Goal: Task Accomplishment & Management: Manage account settings

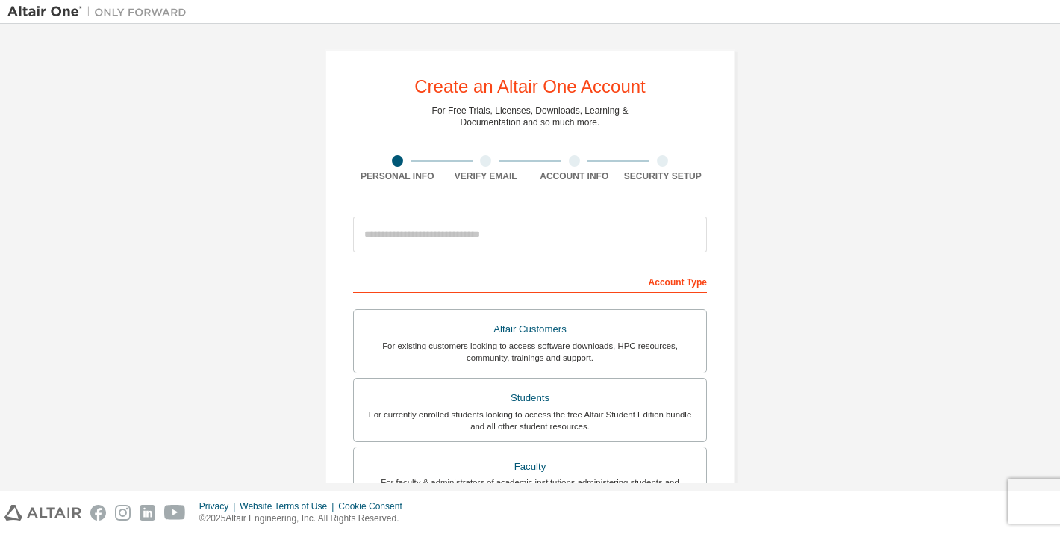
scroll to position [42, 0]
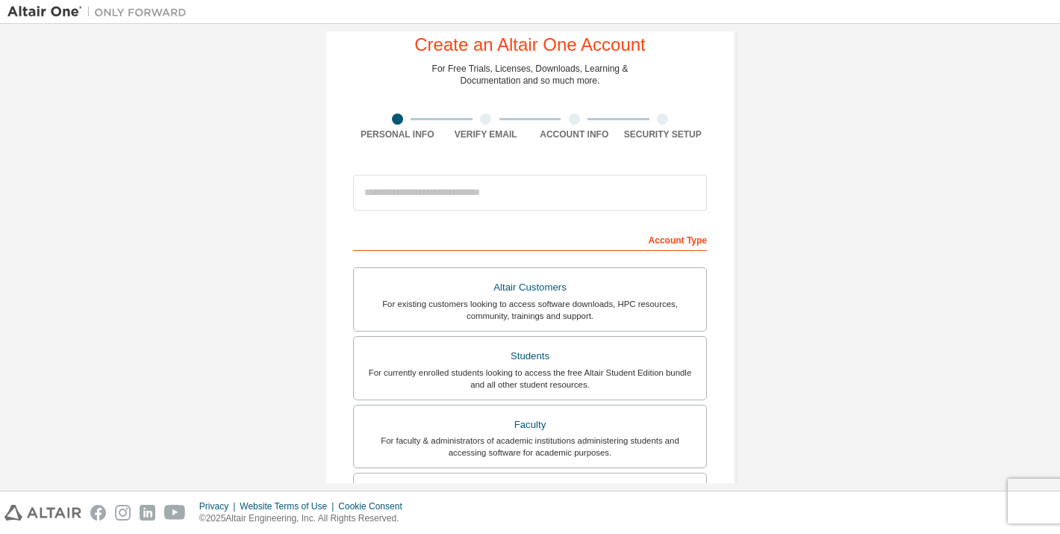
click at [550, 172] on div at bounding box center [530, 192] width 354 height 51
click at [542, 190] on input "email" at bounding box center [530, 193] width 354 height 36
type input "**********"
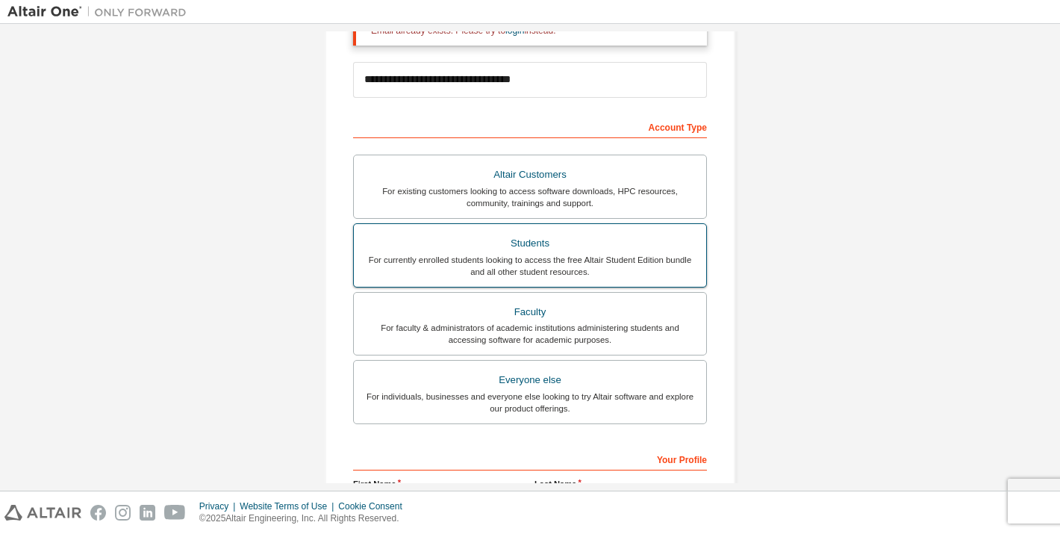
click at [533, 260] on div "For currently enrolled students looking to access the free Altair Student Editi…" at bounding box center [530, 266] width 334 height 24
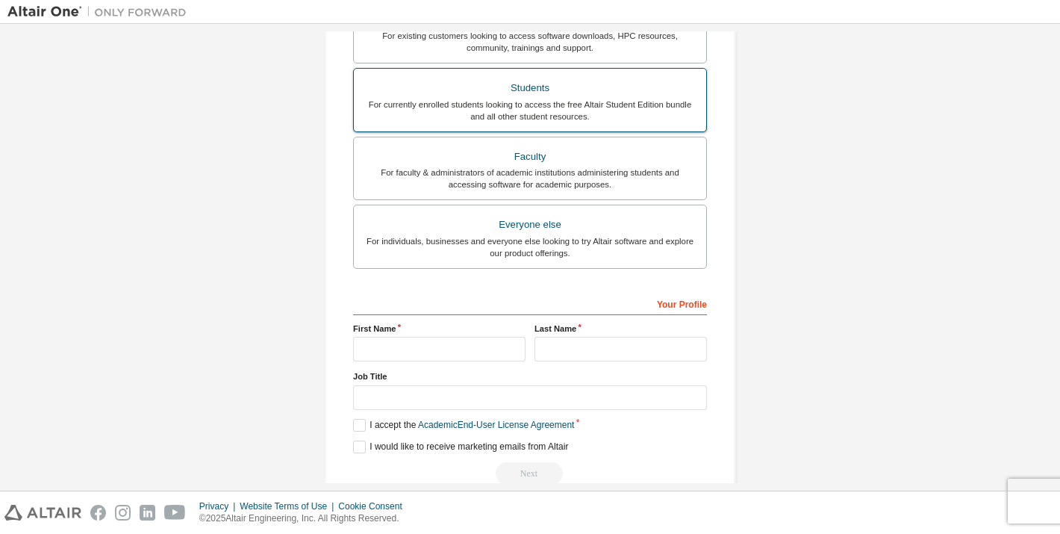
scroll to position [387, 0]
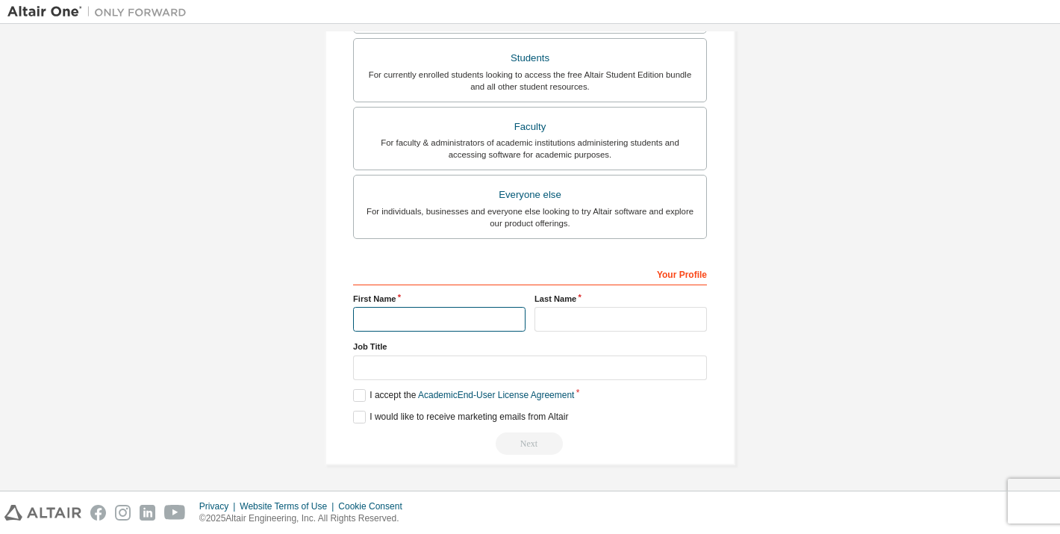
click at [494, 328] on input "text" at bounding box center [439, 319] width 172 height 25
type input "**********"
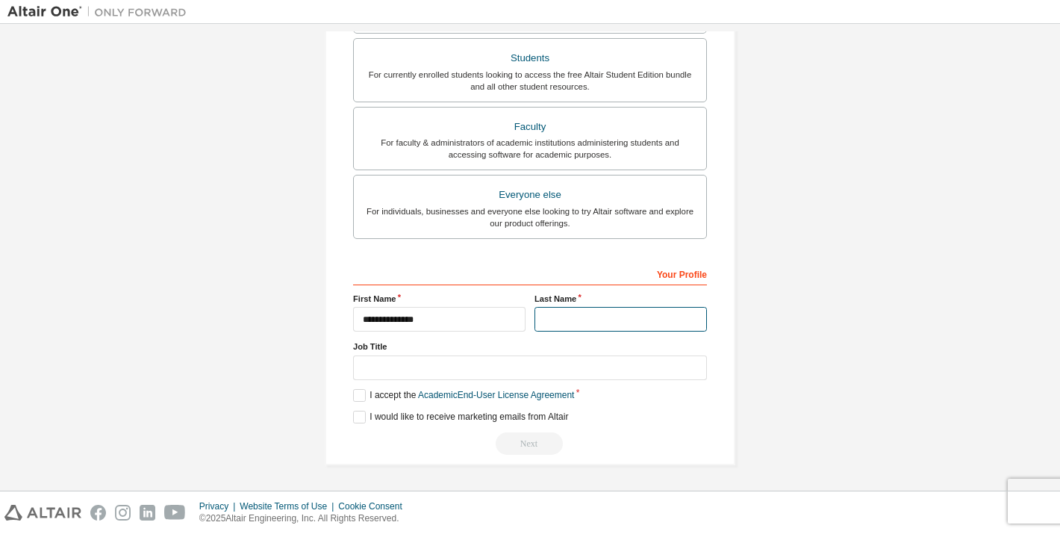
click at [617, 328] on input "text" at bounding box center [621, 319] width 172 height 25
type input "********"
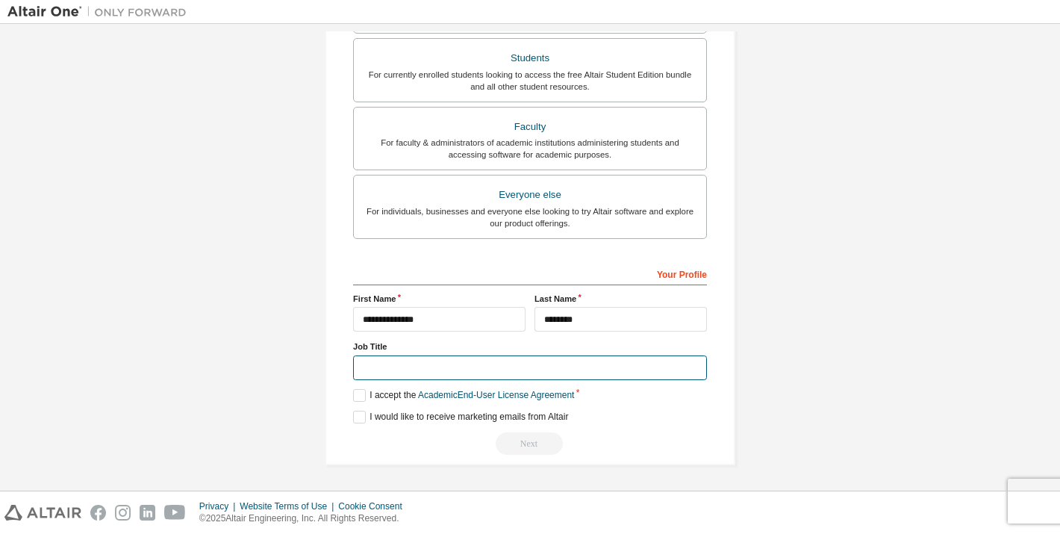
click at [510, 367] on input "text" at bounding box center [530, 367] width 354 height 25
type input "*******"
click at [364, 392] on label "I accept the Academic End-User License Agreement" at bounding box center [463, 395] width 221 height 13
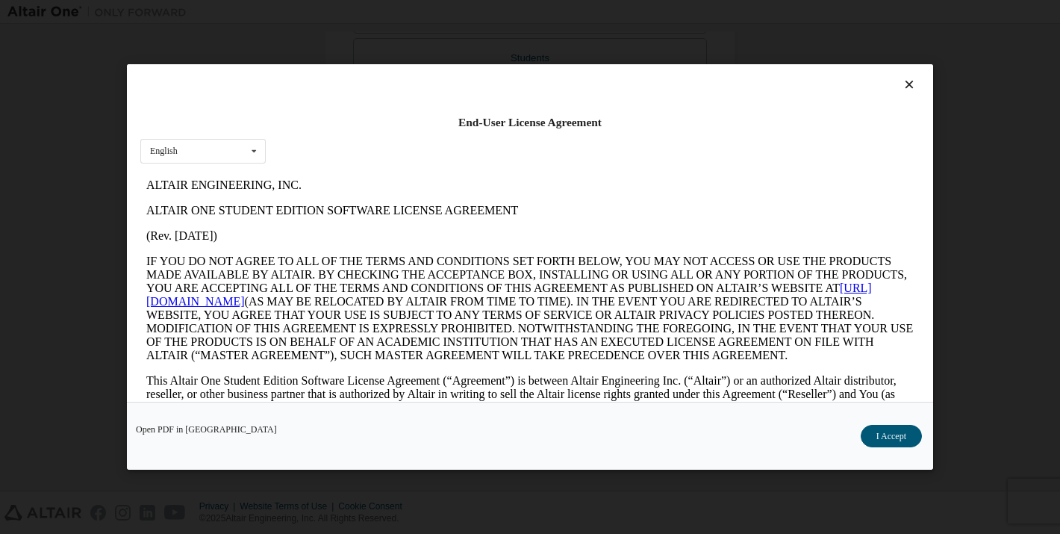
scroll to position [0, 0]
click at [892, 437] on button "I Accept" at bounding box center [891, 436] width 61 height 22
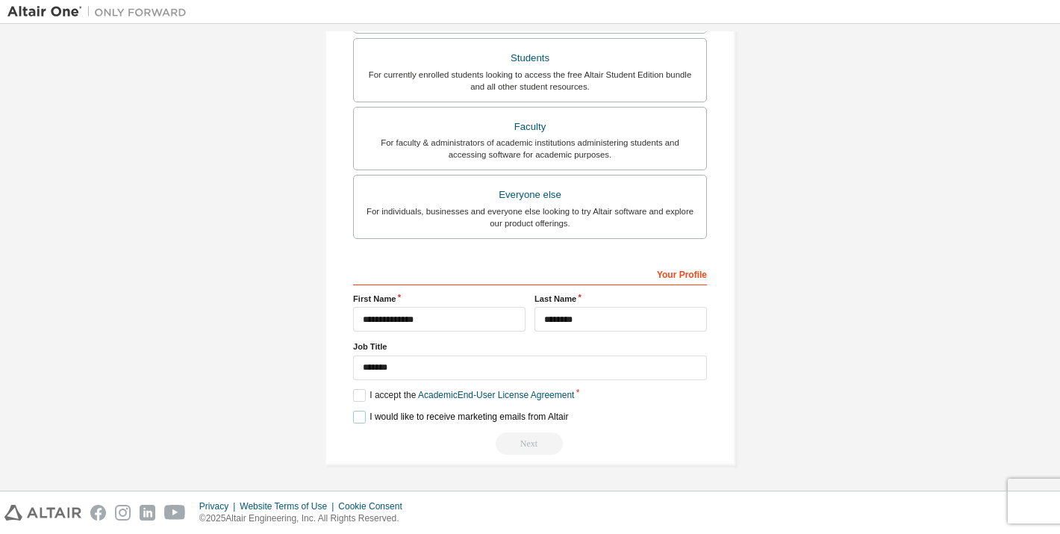
click at [353, 415] on label "I would like to receive marketing emails from Altair" at bounding box center [460, 417] width 215 height 13
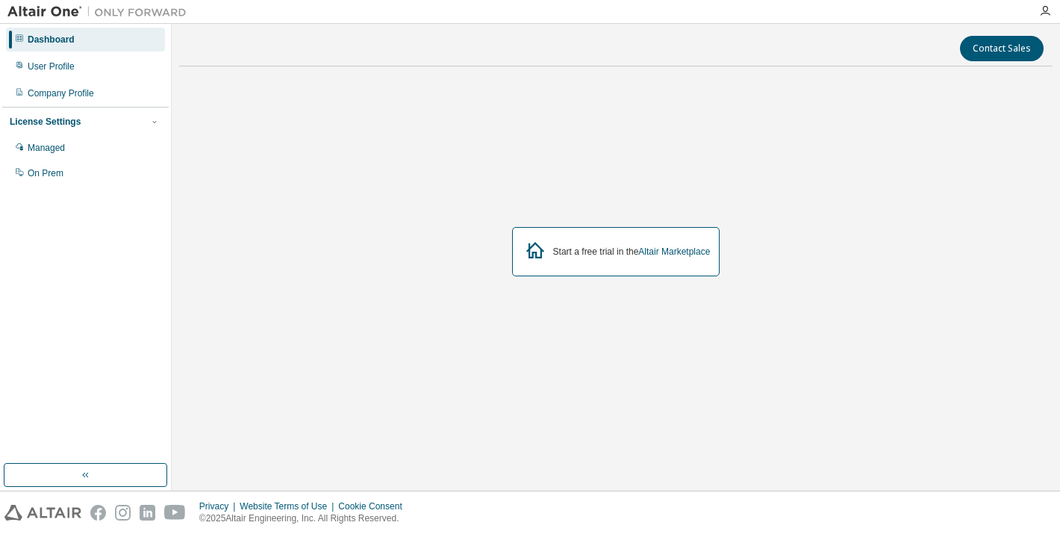
click at [43, 31] on div "Dashboard" at bounding box center [85, 40] width 159 height 24
click at [47, 64] on div "User Profile" at bounding box center [51, 66] width 47 height 12
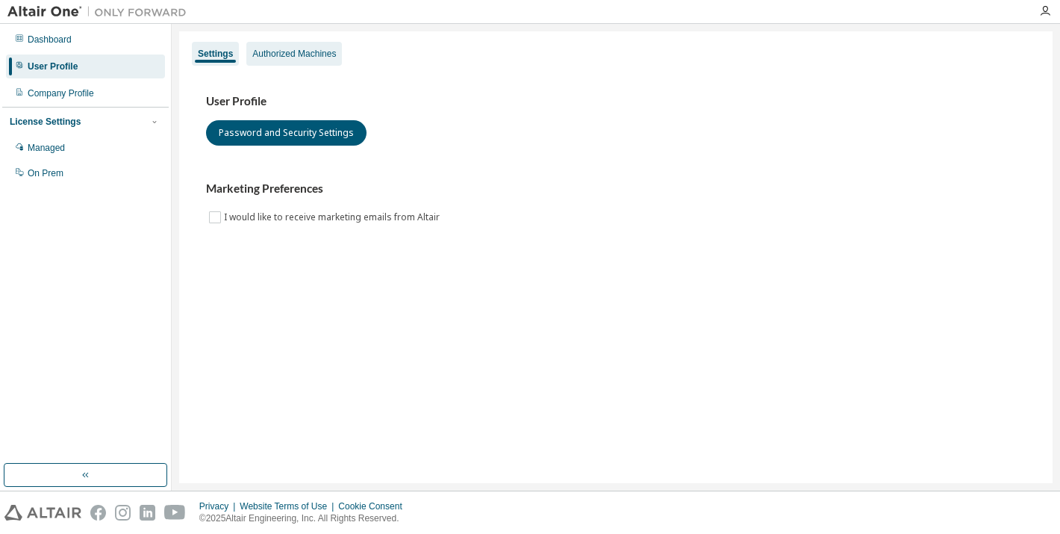
click at [291, 43] on div "Authorized Machines" at bounding box center [294, 54] width 96 height 24
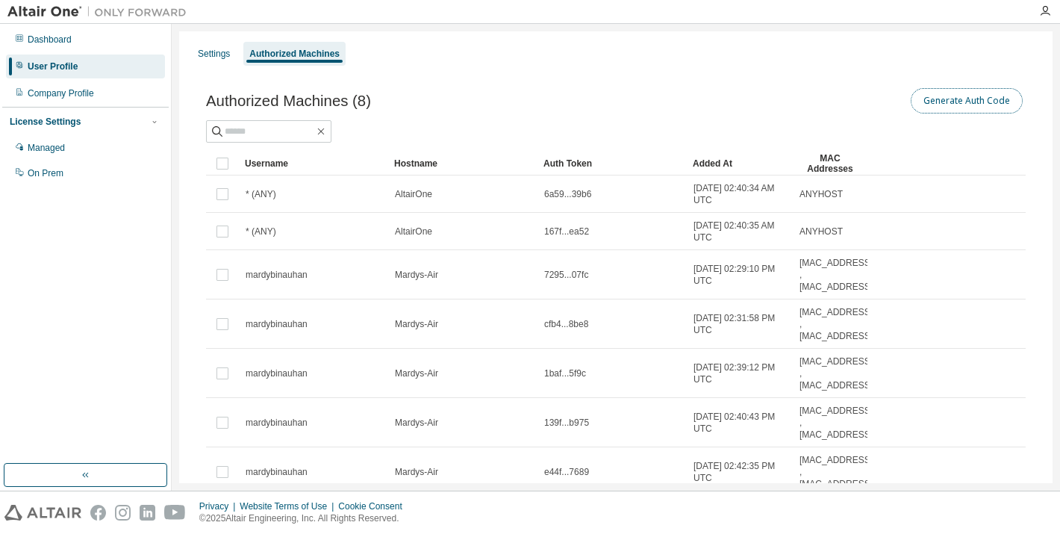
click at [963, 101] on button "Generate Auth Code" at bounding box center [967, 100] width 112 height 25
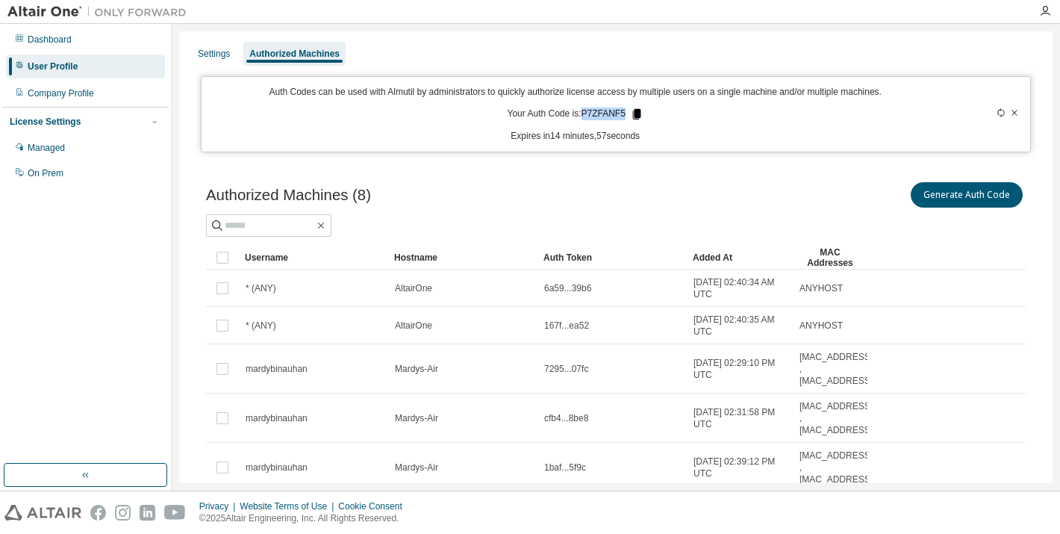
drag, startPoint x: 581, startPoint y: 113, endPoint x: 637, endPoint y: 113, distance: 56.0
click at [637, 113] on p "Your Auth Code is: P7ZFANF5" at bounding box center [576, 114] width 136 height 13
copy p "P7ZFANF5"
